Goal: Obtain resource: Download file/media

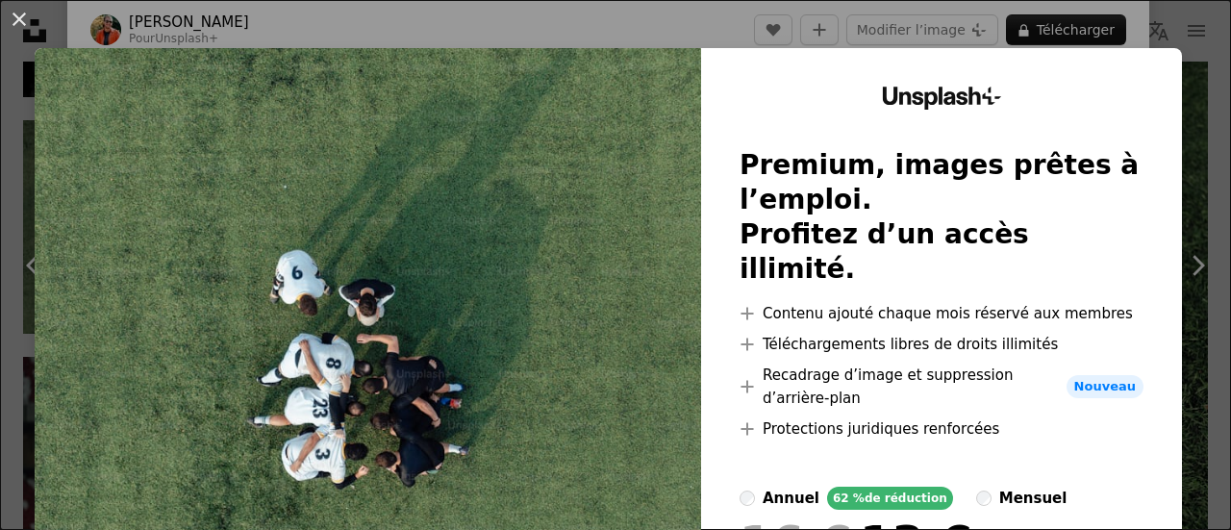
click at [691, 24] on div "An X shape Unsplash+ Premium, images prêtes à l’emploi. Profitez d’un accès ill…" at bounding box center [615, 265] width 1231 height 530
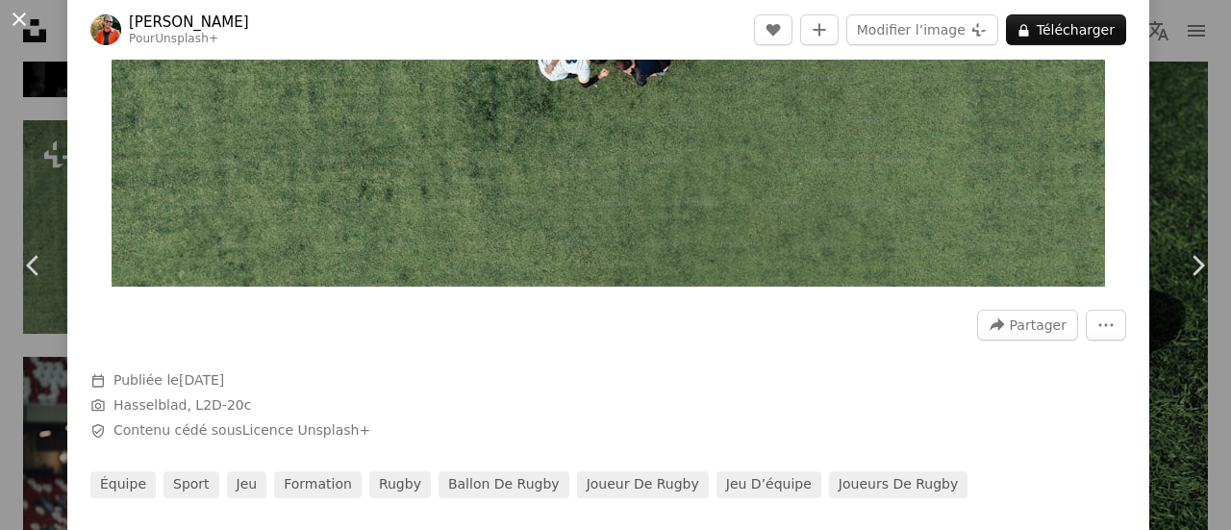
click at [20, 18] on button "An X shape" at bounding box center [19, 19] width 23 height 23
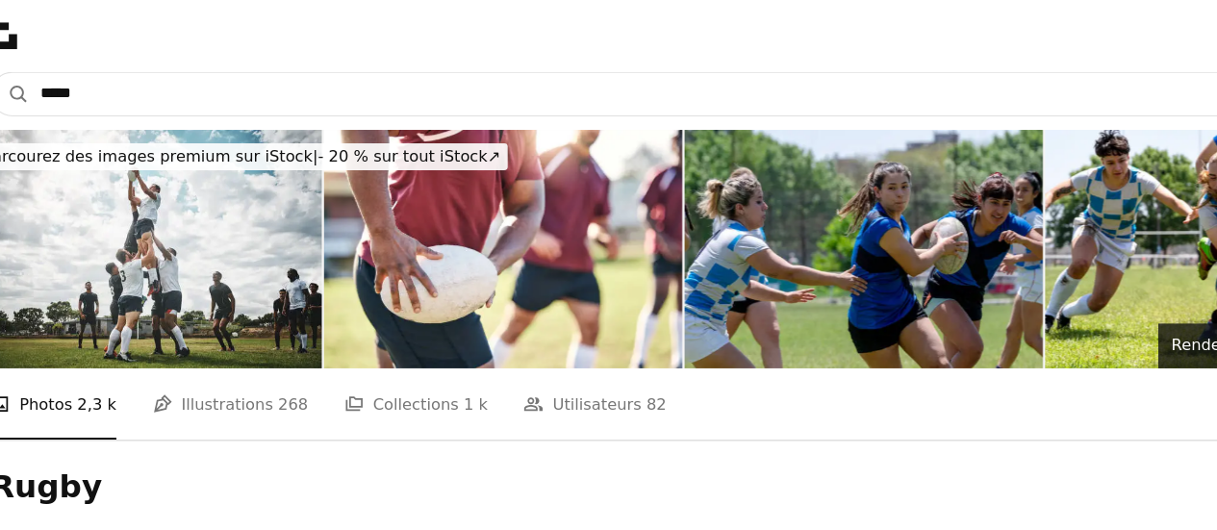
click at [84, 75] on input "*****" at bounding box center [580, 81] width 1047 height 37
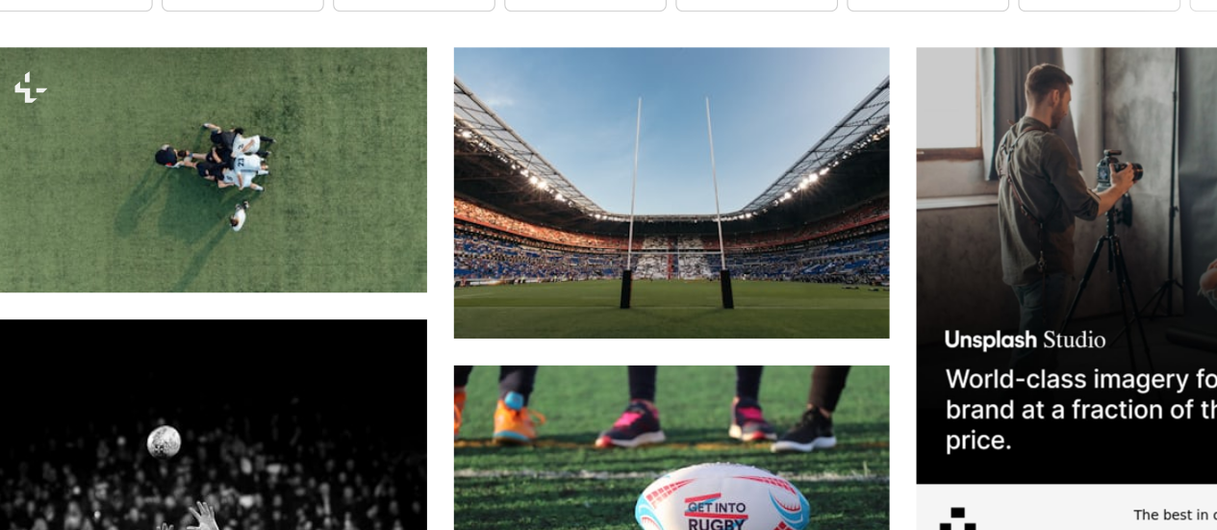
scroll to position [418, 0]
